Goal: Find specific page/section

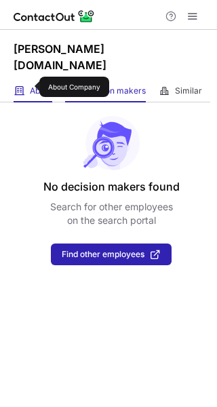
click at [31, 89] on span "About" at bounding box center [41, 91] width 22 height 11
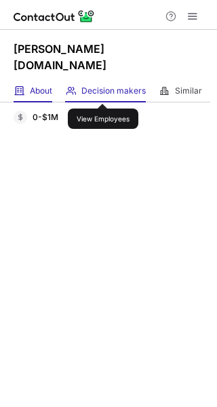
click at [103, 92] on span "Decision makers" at bounding box center [113, 91] width 64 height 11
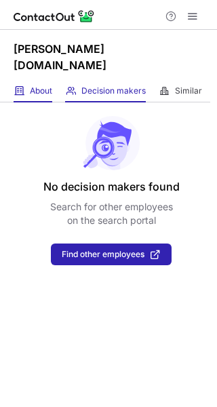
click at [47, 92] on span "About" at bounding box center [41, 91] width 22 height 11
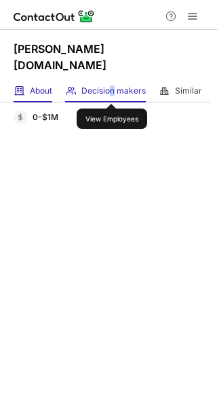
click at [114, 93] on span "Decision makers" at bounding box center [113, 91] width 64 height 11
